Goal: Find specific page/section: Find specific page/section

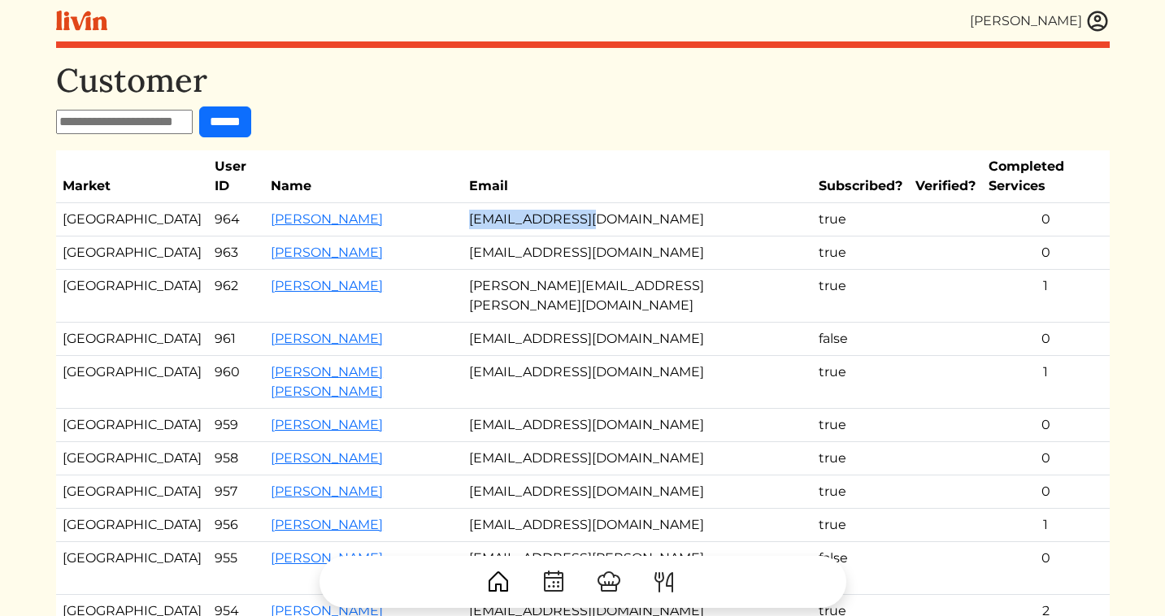
click at [1098, 12] on img at bounding box center [1097, 21] width 24 height 24
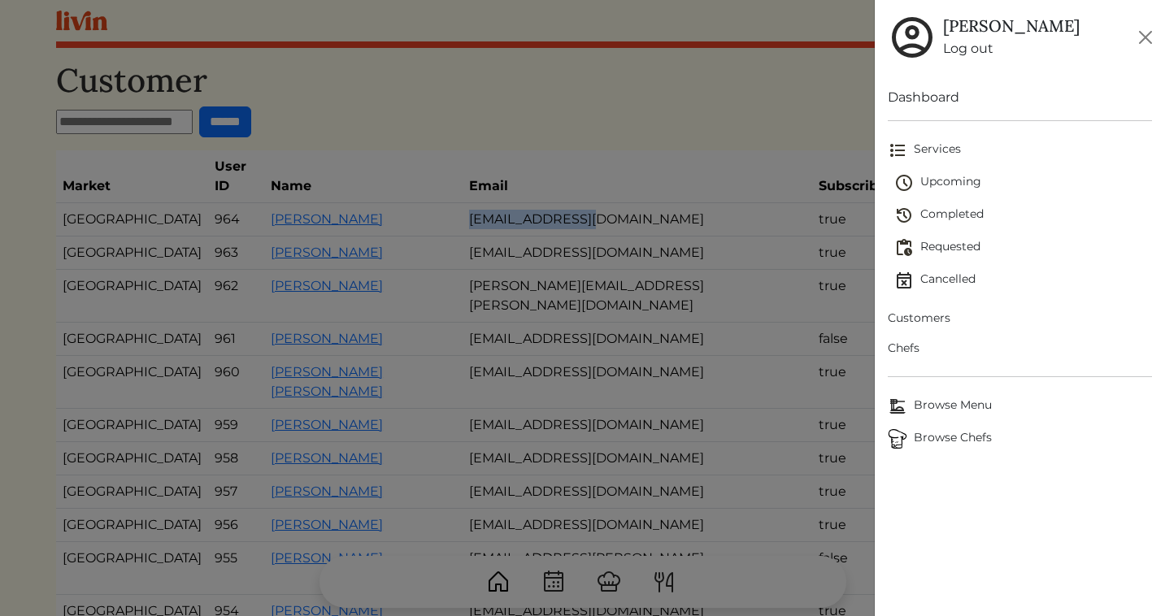
click at [953, 435] on span "Browse Chefs" at bounding box center [1020, 439] width 264 height 20
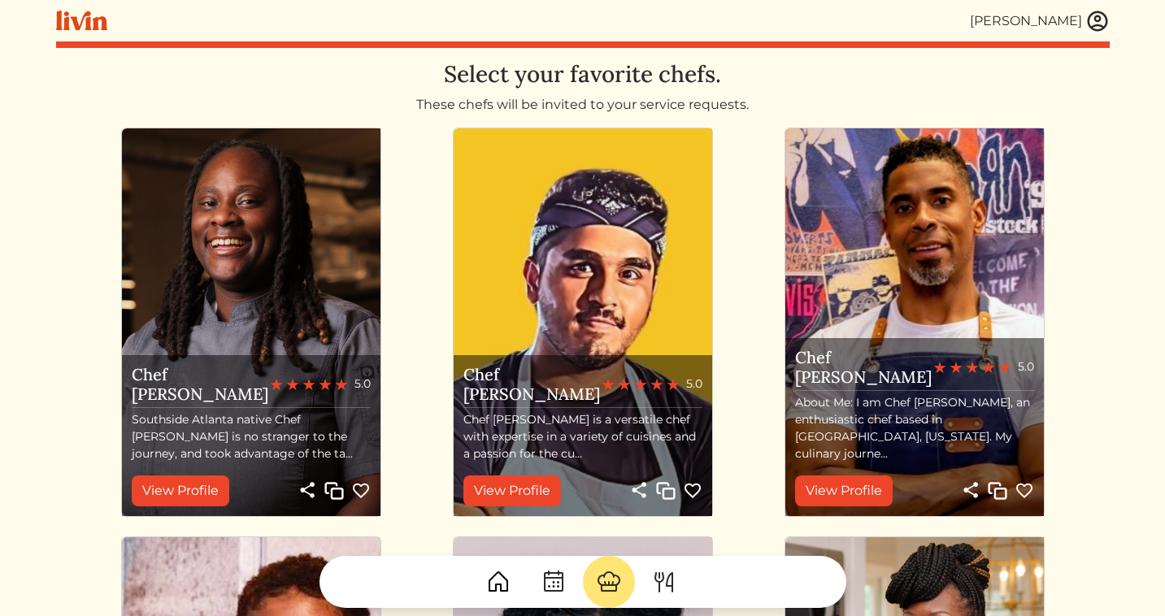
click at [1097, 20] on img at bounding box center [1097, 21] width 24 height 24
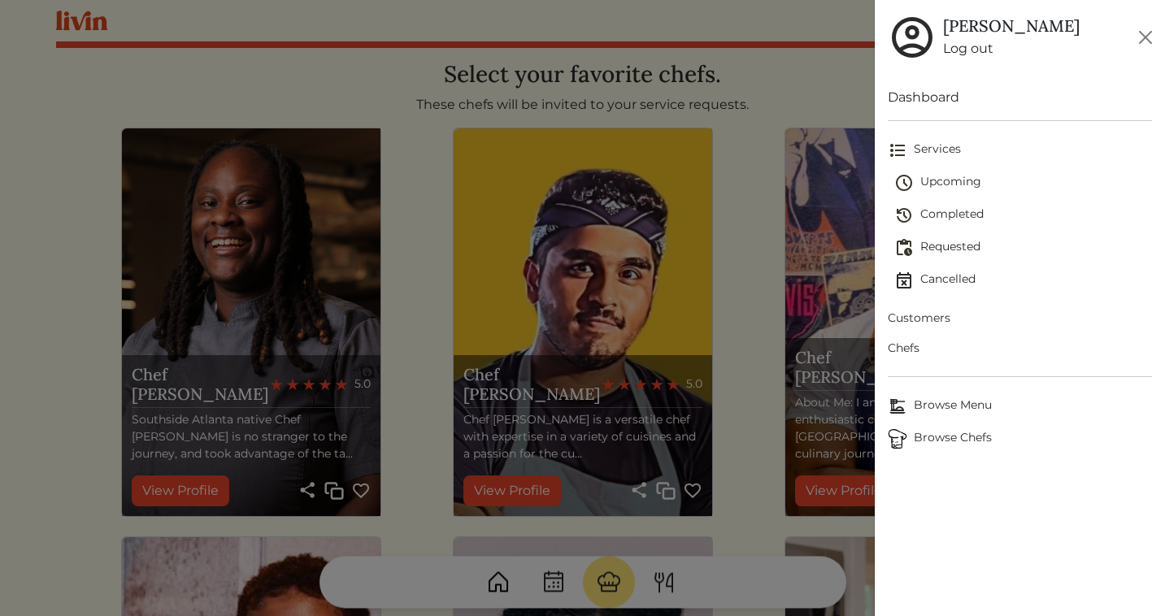
click at [915, 345] on span "Chefs" at bounding box center [1020, 348] width 264 height 17
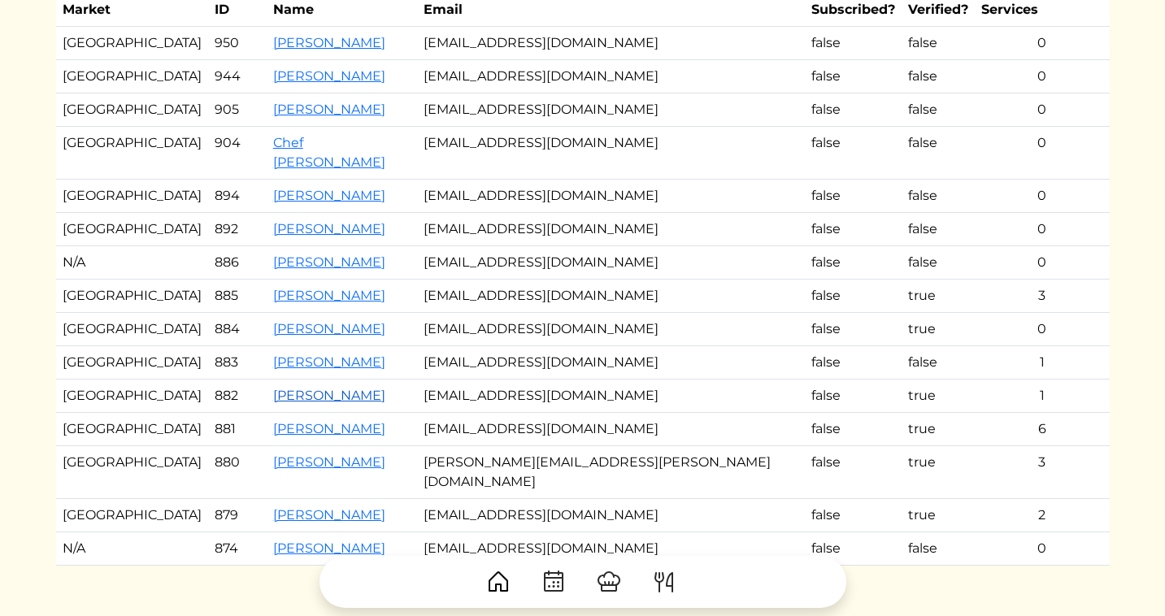
click at [284, 388] on link "[PERSON_NAME]" at bounding box center [329, 395] width 112 height 15
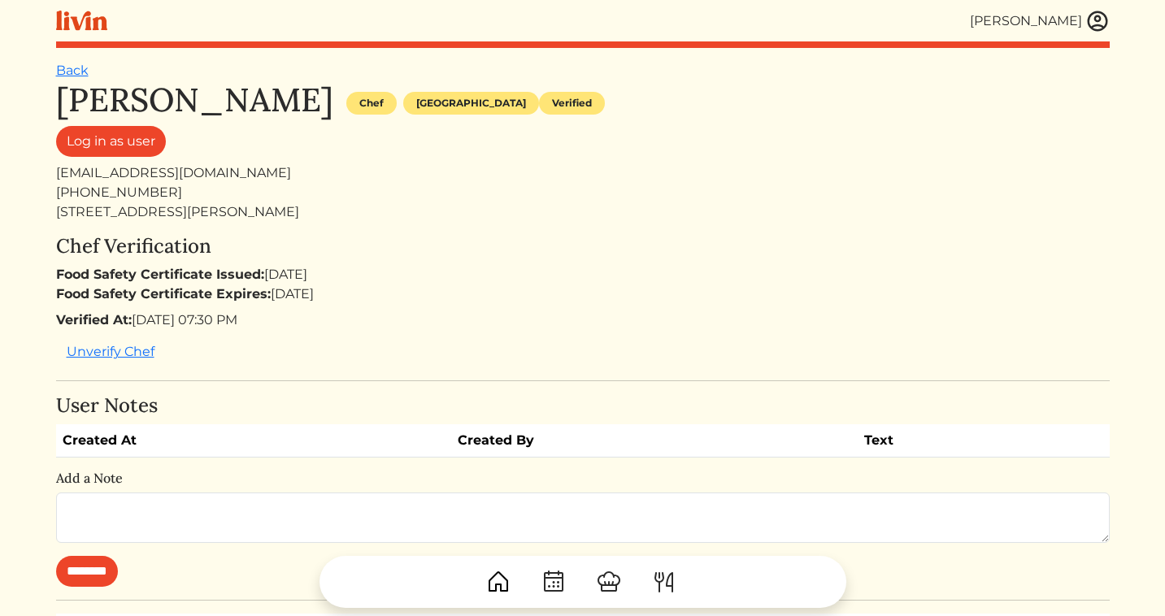
click at [803, 149] on div "Log in as user" at bounding box center [582, 144] width 1053 height 37
